Goal: Task Accomplishment & Management: Manage account settings

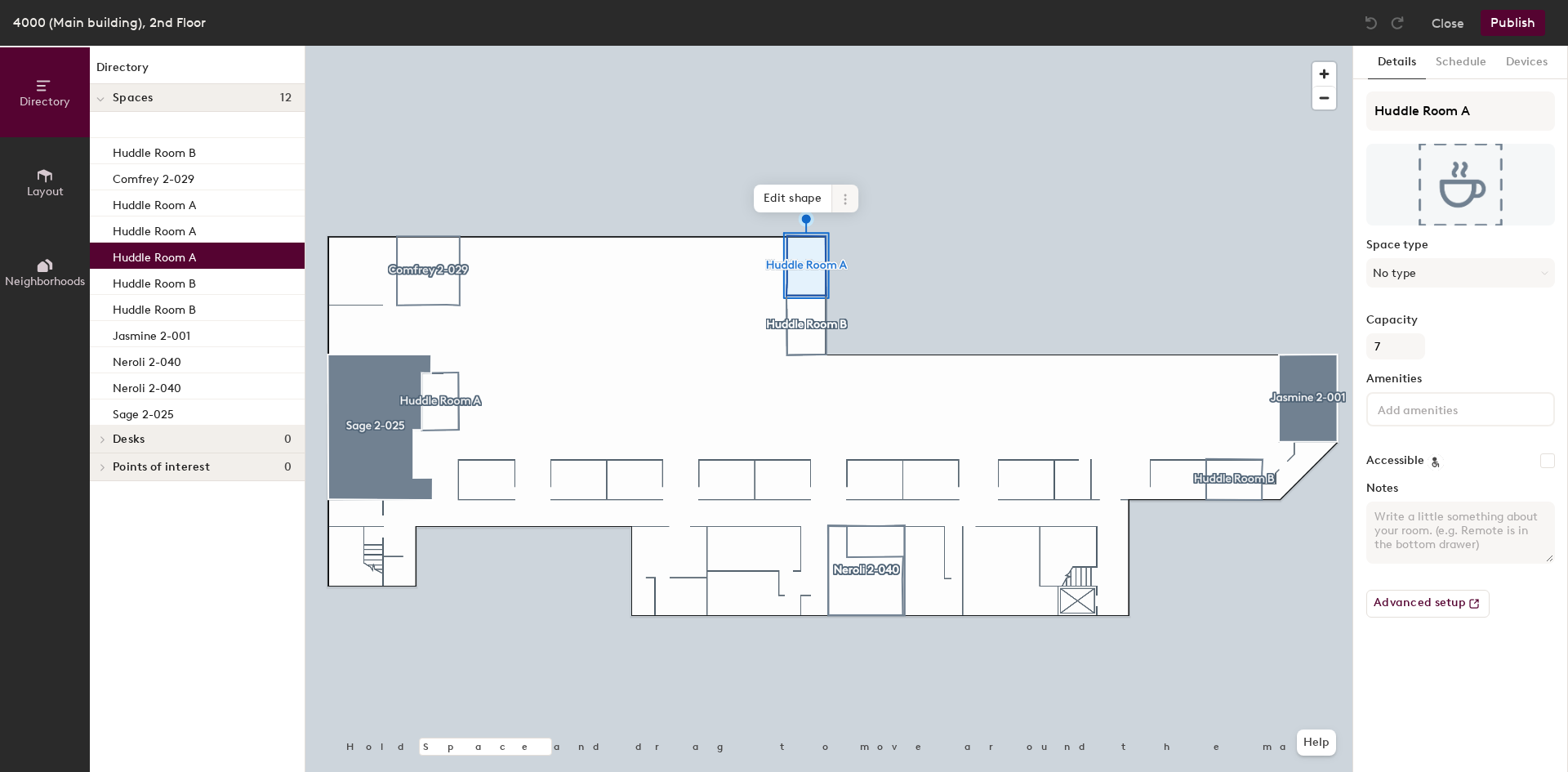
click at [843, 198] on icon at bounding box center [845, 199] width 13 height 13
click at [849, 231] on span "Remove from map" at bounding box center [904, 237] width 146 height 28
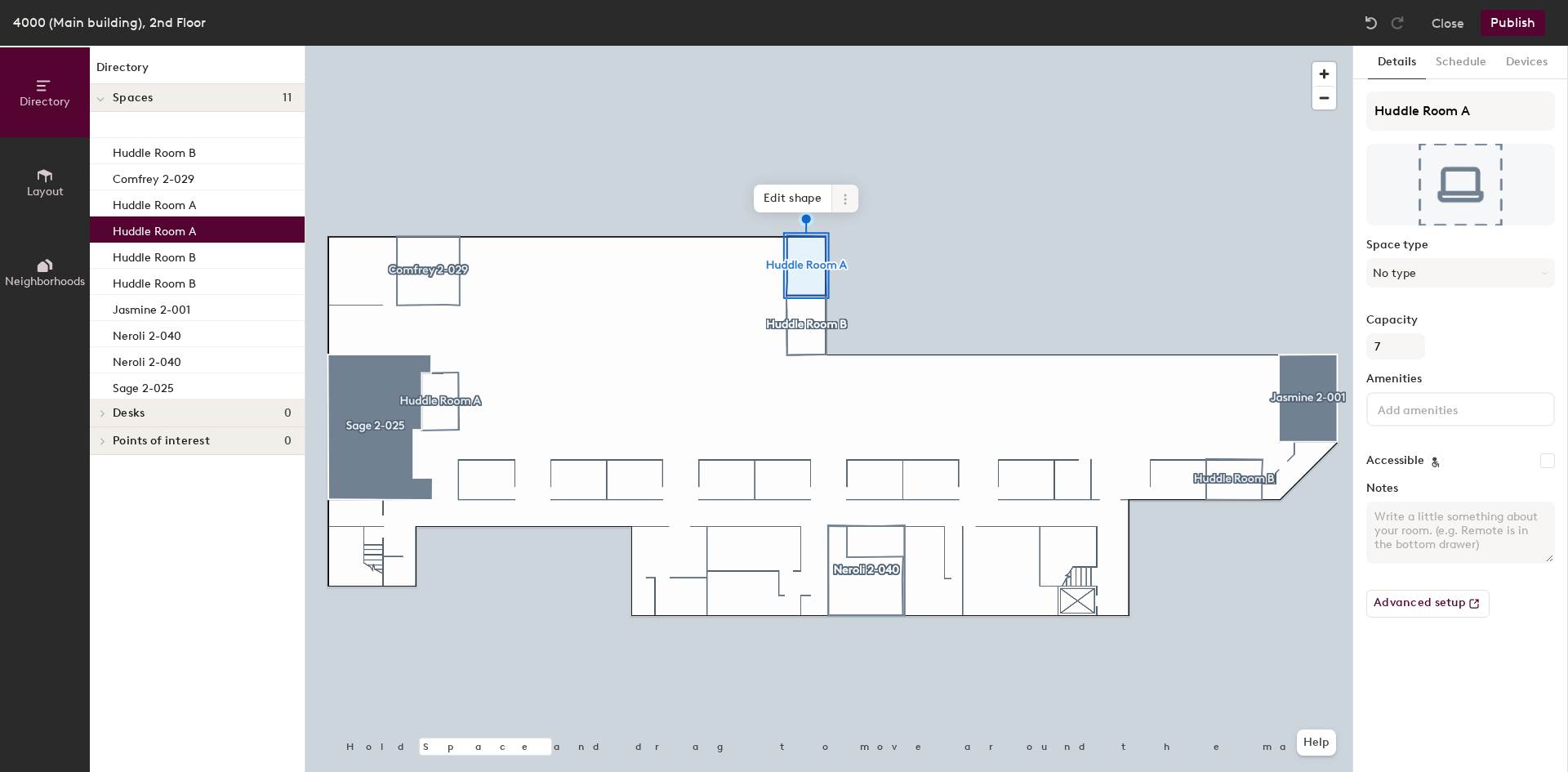
click at [843, 197] on icon at bounding box center [845, 199] width 13 height 13
click at [852, 235] on span "Remove from map" at bounding box center [904, 237] width 146 height 28
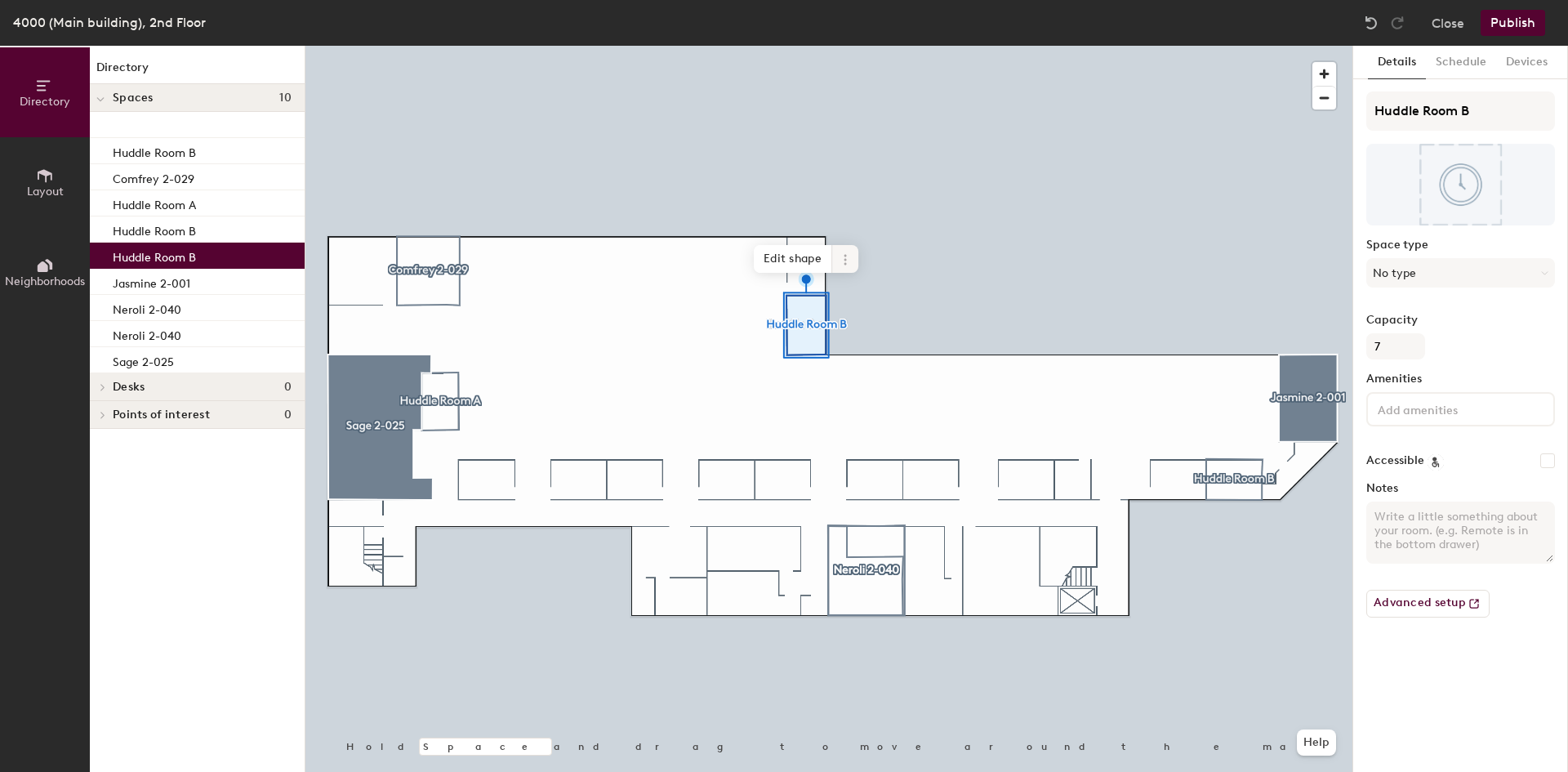
click at [846, 264] on icon at bounding box center [845, 260] width 13 height 13
click at [845, 295] on span "Remove from map" at bounding box center [904, 297] width 146 height 28
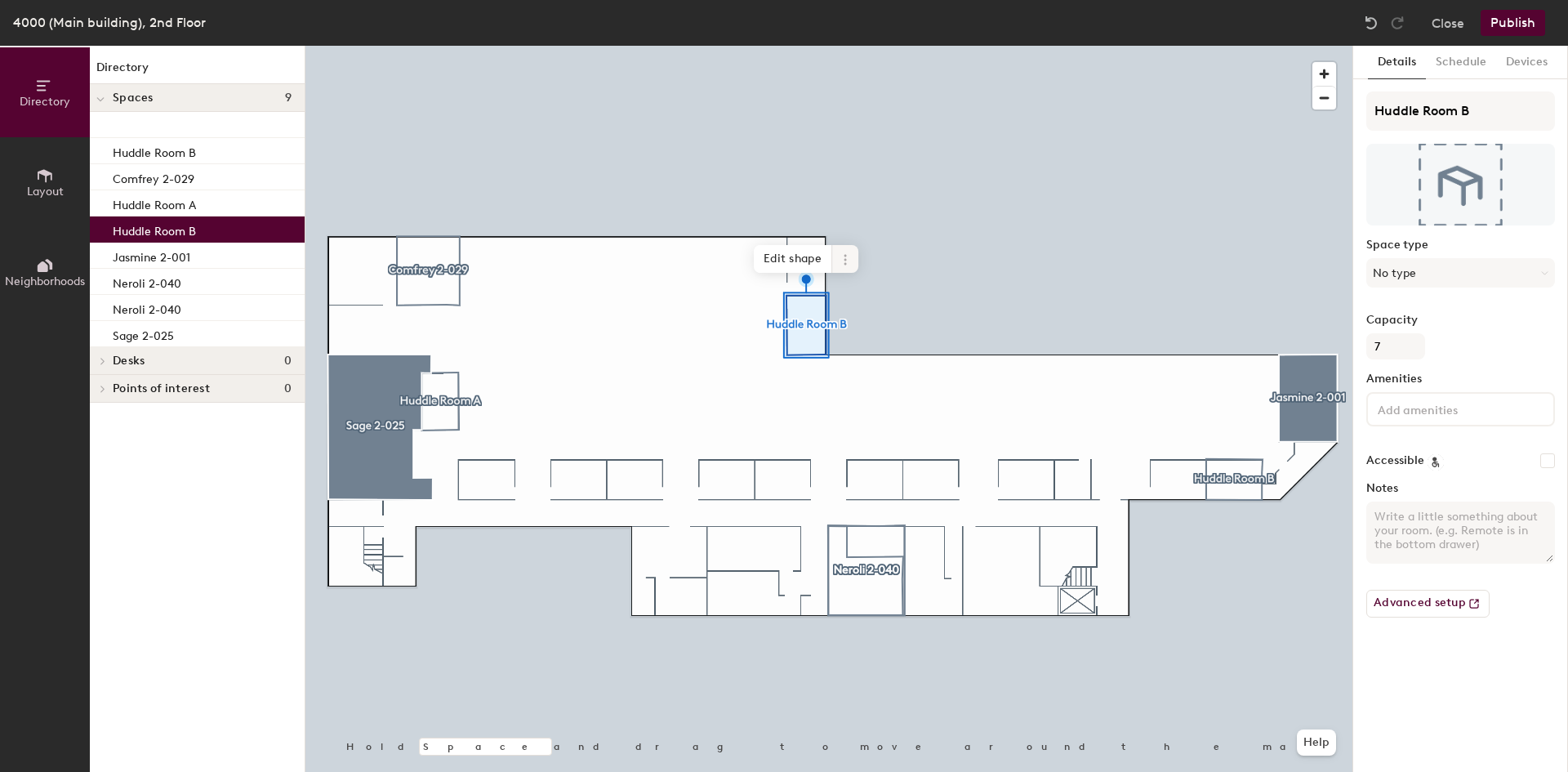
click at [850, 255] on icon at bounding box center [845, 260] width 13 height 13
click at [853, 295] on span "Remove from map" at bounding box center [904, 297] width 146 height 28
